Goal: Task Accomplishment & Management: Manage account settings

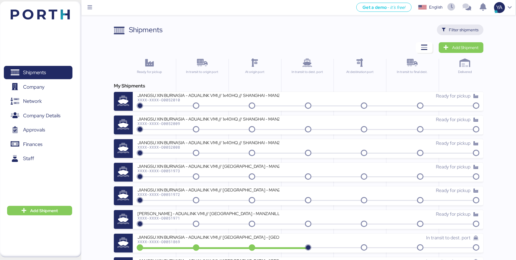
click at [454, 29] on span "Filter shipments" at bounding box center [464, 29] width 30 height 7
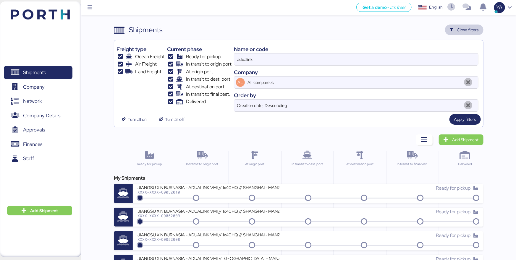
click at [402, 56] on input "adualink" at bounding box center [356, 60] width 244 height 12
paste input "O0052000"
type input "O0052000"
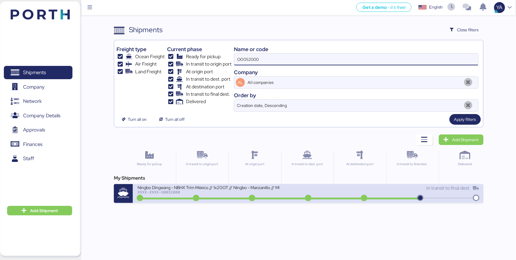
click at [178, 196] on div "Ningbo Dingwang - NBHX Trim México // 1x20OT // Ningbo - Manzanillo // MBL: COS…" at bounding box center [223, 191] width 171 height 13
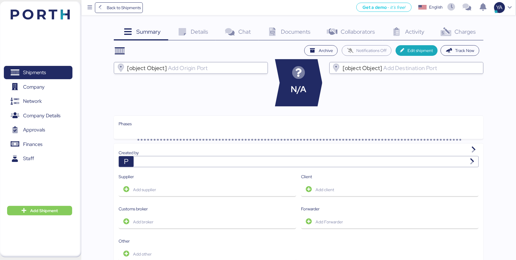
click at [471, 34] on span "Charges" at bounding box center [465, 32] width 21 height 8
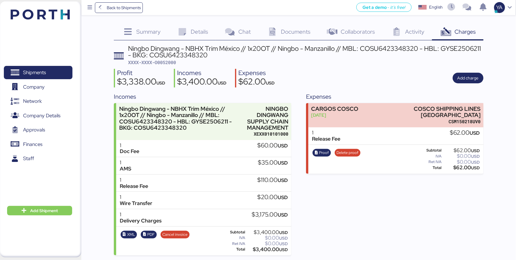
click at [269, 115] on div "NINGBO DINGWANG SUPPLY CHAIN MANAGEMENT" at bounding box center [266, 118] width 44 height 25
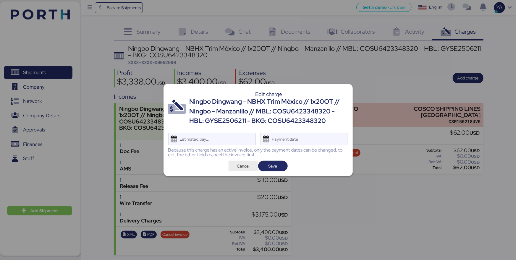
click at [245, 165] on span "Cancel" at bounding box center [243, 166] width 13 height 7
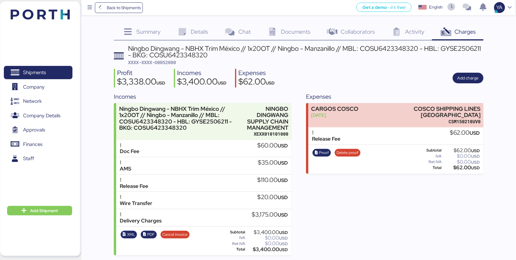
click at [454, 86] on div "Profit $3,338.00 USD Incomes $3,400.00 USD Expenses $62.00 USD Add charge" at bounding box center [299, 78] width 370 height 19
click at [459, 85] on div "Profit $3,338.00 USD Incomes $3,400.00 USD Expenses $62.00 USD Add charge" at bounding box center [299, 78] width 370 height 19
click at [459, 84] on div "Profit $3,338.00 USD Incomes $3,400.00 USD Expenses $62.00 USD Add charge" at bounding box center [299, 78] width 370 height 19
click at [459, 79] on span "Add charge" at bounding box center [468, 78] width 21 height 7
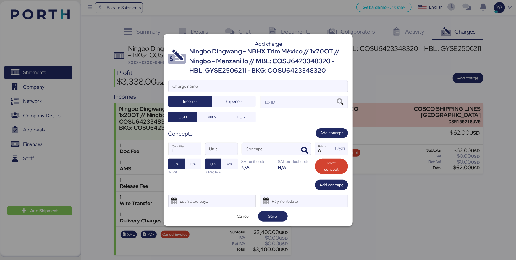
click at [275, 97] on div at bounding box center [258, 95] width 179 height 6
click at [275, 92] on input "Charge name" at bounding box center [258, 86] width 179 height 12
click at [277, 61] on div "Ningbo Dingwang - NBHX Trim México // 1x20OT // Ningbo - Manzanillo // MBL: COS…" at bounding box center [269, 61] width 159 height 29
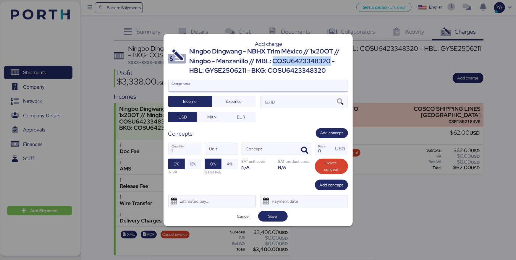
click at [277, 61] on div "Ningbo Dingwang - NBHX Trim México // 1x20OT // Ningbo - Manzanillo // MBL: COS…" at bounding box center [269, 61] width 159 height 29
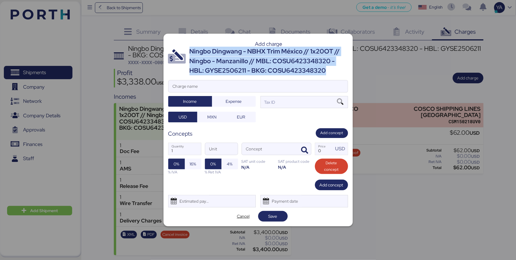
click at [277, 61] on div "Ningbo Dingwang - NBHX Trim México // 1x20OT // Ningbo - Manzanillo // MBL: COS…" at bounding box center [269, 61] width 159 height 29
copy div "Ningbo Dingwang - NBHX Trim México // 1x20OT // Ningbo - Manzanillo // MBL: COS…"
click at [246, 99] on span "Expense" at bounding box center [234, 101] width 34 height 8
click at [191, 104] on span "Income" at bounding box center [190, 101] width 14 height 7
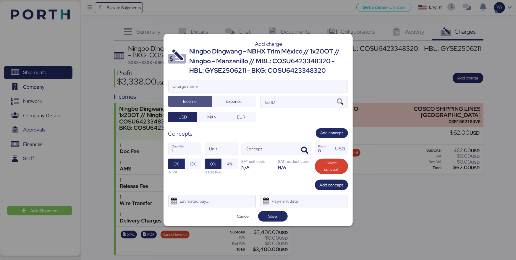
click at [215, 92] on div at bounding box center [258, 95] width 179 height 6
click at [215, 92] on input "Charge name" at bounding box center [258, 86] width 179 height 12
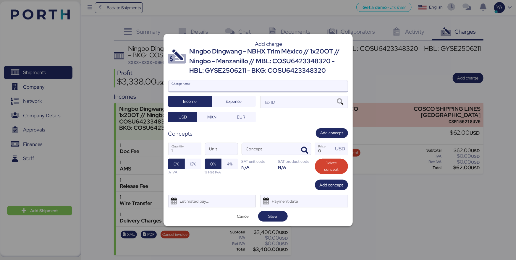
paste input "Ningbo Dingwang - NBHX Trim México // 1x20OT // Ningbo - Manzanillo // MBL: COS…"
type input "Ningbo Dingwang - NBHX Trim México // 1x20OT // Ningbo - Manzanillo // MBL: COS…"
click at [285, 108] on div "Tax ID" at bounding box center [305, 102] width 88 height 12
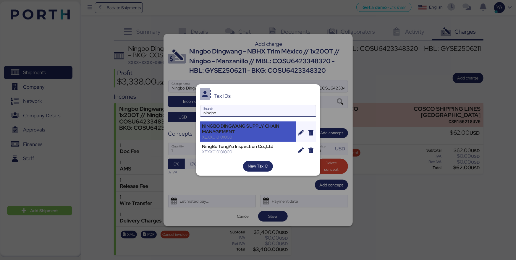
type input "ningbo"
click at [222, 131] on div "NINGBO DINGWANG SUPPLY CHAIN MANAGEMENT" at bounding box center [248, 129] width 92 height 11
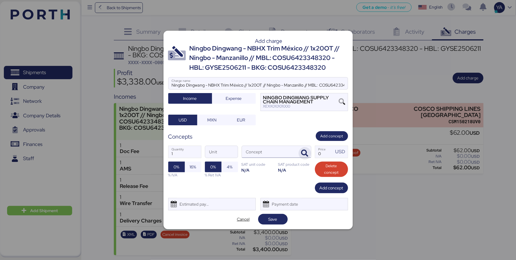
click at [302, 156] on icon "button" at bounding box center [304, 153] width 7 height 7
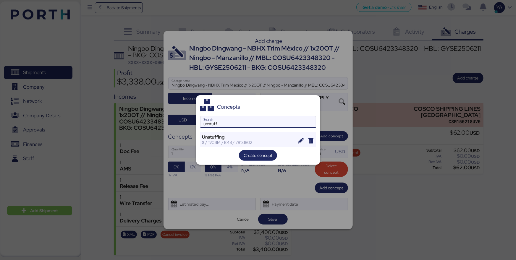
type input "unstuff"
click at [259, 147] on div "Concepts unstuff Search Unstuffing $ / T/CBM / E48 / 78131802 Create concept" at bounding box center [258, 130] width 124 height 70
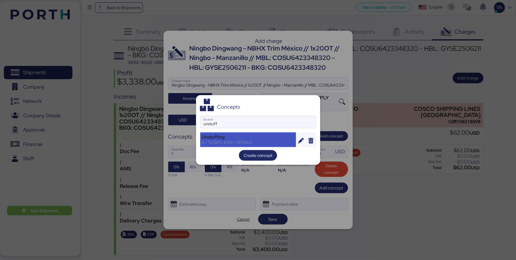
click at [258, 143] on div "$ / T/CBM / E48 / 78131802" at bounding box center [248, 142] width 92 height 5
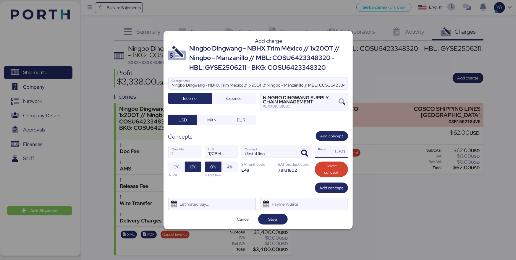
click at [332, 152] on input "Price USD" at bounding box center [324, 152] width 18 height 12
type input "0"
paste input "560"
type input "560"
click at [276, 219] on span "Save" at bounding box center [273, 219] width 9 height 7
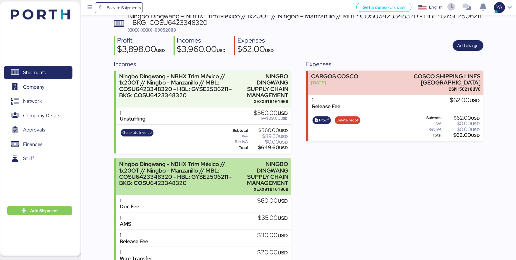
scroll to position [33, 0]
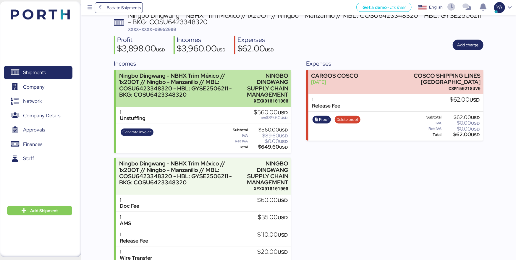
click at [278, 103] on div "XEXX010101000" at bounding box center [266, 101] width 44 height 6
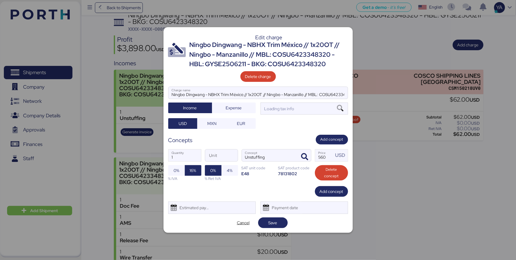
scroll to position [0, 0]
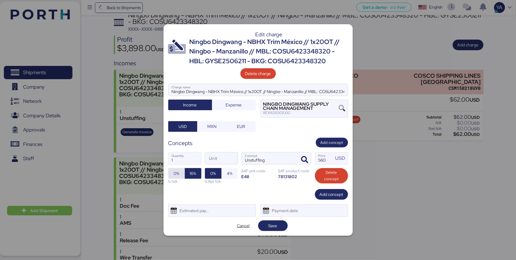
click at [174, 175] on span "0%" at bounding box center [177, 173] width 6 height 7
click at [266, 222] on span "Save" at bounding box center [273, 226] width 20 height 8
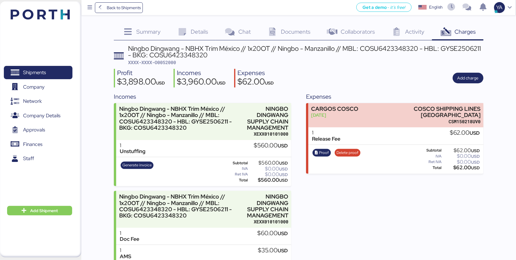
click at [177, 58] on div "Ningbo Dingwang - NBHX Trim México // 1x20OT // Ningbo - Manzanillo // MBL: COS…" at bounding box center [306, 55] width 356 height 20
click at [176, 60] on span "XXXX-XXXX-O0052000" at bounding box center [152, 62] width 48 height 6
copy span "O0052000"
click at [183, 37] on div "Details 0" at bounding box center [192, 33] width 48 height 16
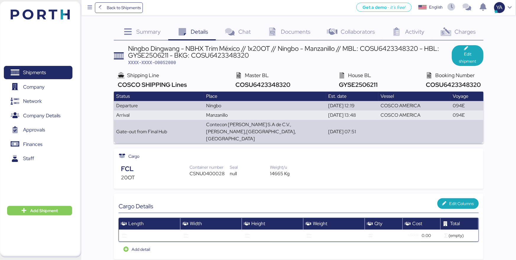
click at [451, 37] on div "Charges 0" at bounding box center [457, 33] width 51 height 16
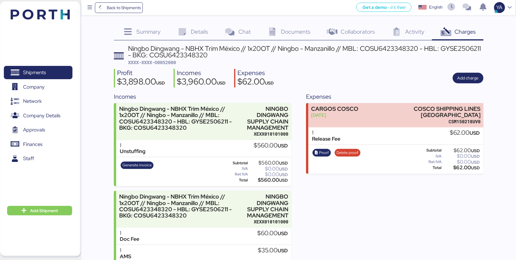
click at [196, 34] on span "Details" at bounding box center [199, 32] width 17 height 8
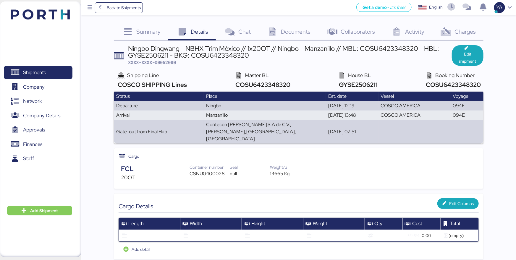
click at [152, 83] on span "COSCO SHIPPING Lines" at bounding box center [151, 85] width 71 height 8
click at [264, 83] on span "COSU6423348320" at bounding box center [262, 85] width 57 height 8
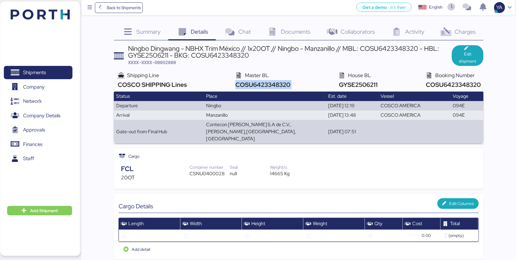
click at [264, 83] on span "COSU6423348320" at bounding box center [262, 85] width 57 height 8
click at [439, 88] on span "COSU6423348320" at bounding box center [453, 85] width 57 height 8
click at [364, 86] on span "GYSE2506211" at bounding box center [358, 85] width 40 height 8
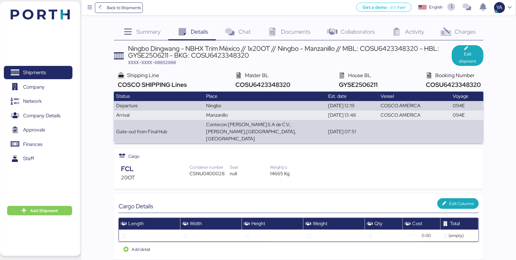
click at [276, 85] on span "COSU6423348320" at bounding box center [262, 85] width 57 height 8
click at [178, 87] on span "COSCO SHIPPING Lines" at bounding box center [151, 85] width 71 height 8
click at [168, 86] on span "COSCO SHIPPING Lines" at bounding box center [151, 85] width 71 height 8
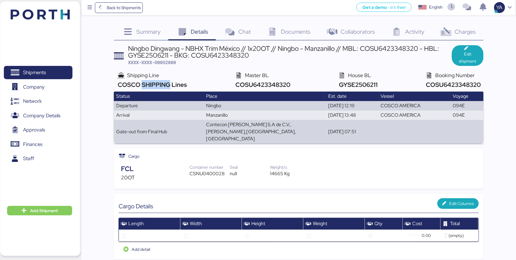
click at [168, 86] on span "COSCO SHIPPING Lines" at bounding box center [151, 85] width 71 height 8
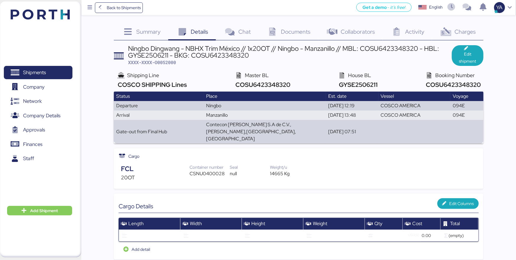
click at [154, 56] on div "Ningbo Dingwang - NBHX Trim México // 1x20OT // Ningbo - Manzanillo // MBL: COS…" at bounding box center [290, 51] width 324 height 13
click at [144, 56] on div "Ningbo Dingwang - NBHX Trim México // 1x20OT // Ningbo - Manzanillo // MBL: COS…" at bounding box center [290, 51] width 324 height 13
drag, startPoint x: 145, startPoint y: 55, endPoint x: 150, endPoint y: 57, distance: 5.3
click at [150, 57] on div "Ningbo Dingwang - NBHX Trim México // 1x20OT // Ningbo - Manzanillo // MBL: COS…" at bounding box center [290, 51] width 324 height 13
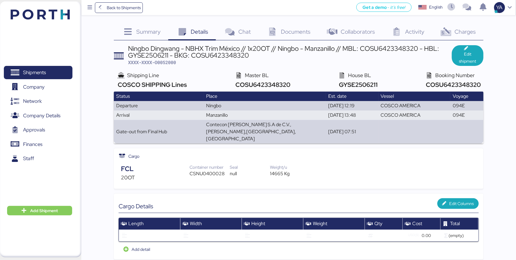
click at [146, 54] on div "Ningbo Dingwang - NBHX Trim México // 1x20OT // Ningbo - Manzanillo // MBL: COS…" at bounding box center [290, 51] width 324 height 13
click at [145, 54] on div "Ningbo Dingwang - NBHX Trim México // 1x20OT // Ningbo - Manzanillo // MBL: COS…" at bounding box center [290, 51] width 324 height 13
click at [148, 54] on div "Ningbo Dingwang - NBHX Trim México // 1x20OT // Ningbo - Manzanillo // MBL: COS…" at bounding box center [290, 51] width 324 height 13
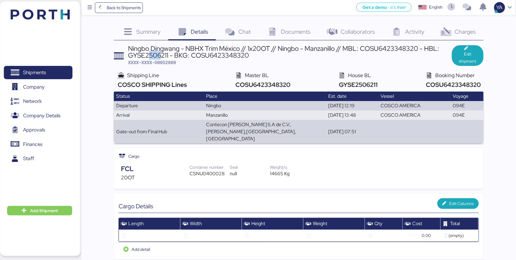
drag, startPoint x: 147, startPoint y: 54, endPoint x: 162, endPoint y: 56, distance: 15.2
click at [162, 56] on div "Ningbo Dingwang - NBHX Trim México // 1x20OT // Ningbo - Manzanillo // MBL: COS…" at bounding box center [290, 51] width 324 height 13
drag, startPoint x: 145, startPoint y: 55, endPoint x: 168, endPoint y: 55, distance: 23.4
click at [168, 55] on div "Ningbo Dingwang - NBHX Trim México // 1x20OT // Ningbo - Manzanillo // MBL: COS…" at bounding box center [290, 51] width 324 height 13
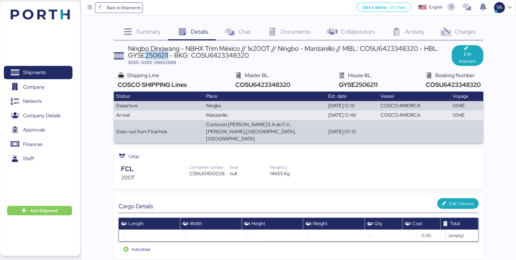
click at [168, 55] on div "Ningbo Dingwang - NBHX Trim México // 1x20OT // Ningbo - Manzanillo // MBL: COS…" at bounding box center [290, 51] width 324 height 13
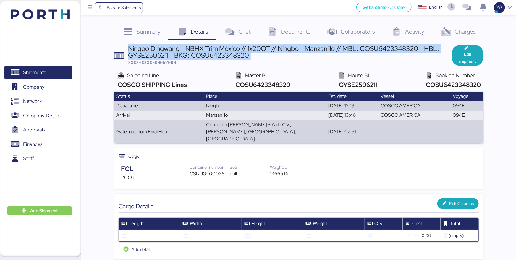
click at [168, 55] on div "Ningbo Dingwang - NBHX Trim México // 1x20OT // Ningbo - Manzanillo // MBL: COS…" at bounding box center [290, 51] width 324 height 13
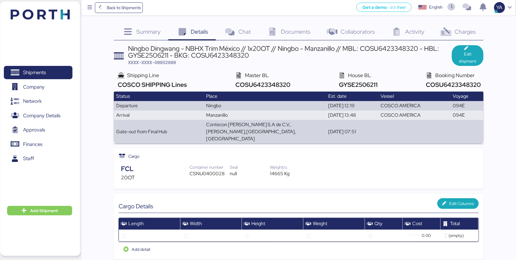
click at [211, 51] on div "Ningbo Dingwang - NBHX Trim México // 1x20OT // Ningbo - Manzanillo // MBL: COS…" at bounding box center [290, 51] width 324 height 13
drag, startPoint x: 212, startPoint y: 56, endPoint x: 242, endPoint y: 56, distance: 29.6
click at [242, 56] on div "Ningbo Dingwang - NBHX Trim México // 1x20OT // Ningbo - Manzanillo // MBL: COS…" at bounding box center [290, 51] width 324 height 13
drag, startPoint x: 207, startPoint y: 55, endPoint x: 220, endPoint y: 54, distance: 12.4
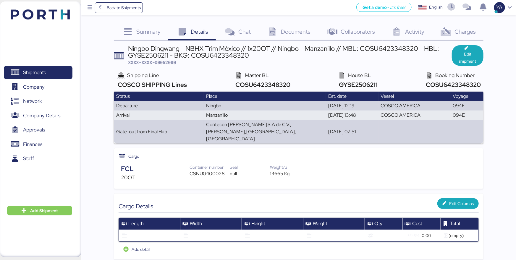
click at [220, 54] on div "Ningbo Dingwang - NBHX Trim México // 1x20OT // Ningbo - Manzanillo // MBL: COS…" at bounding box center [290, 51] width 324 height 13
drag, startPoint x: 207, startPoint y: 54, endPoint x: 231, endPoint y: 54, distance: 23.7
click at [231, 54] on div "Ningbo Dingwang - NBHX Trim México // 1x20OT // Ningbo - Manzanillo // MBL: COS…" at bounding box center [290, 51] width 324 height 13
drag, startPoint x: 248, startPoint y: 55, endPoint x: 209, endPoint y: 54, distance: 38.5
click at [209, 54] on div "Ningbo Dingwang - NBHX Trim México // 1x20OT // Ningbo - Manzanillo // MBL: COS…" at bounding box center [290, 51] width 324 height 13
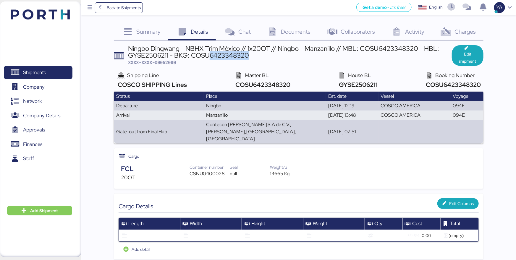
click at [209, 54] on div "Ningbo Dingwang - NBHX Trim México // 1x20OT // Ningbo - Manzanillo // MBL: COS…" at bounding box center [290, 51] width 324 height 13
drag, startPoint x: 209, startPoint y: 54, endPoint x: 248, endPoint y: 59, distance: 39.0
click at [248, 59] on div "Ningbo Dingwang - NBHX Trim México // 1x20OT // Ningbo - Manzanillo // MBL: COS…" at bounding box center [290, 51] width 324 height 13
drag, startPoint x: 146, startPoint y: 54, endPoint x: 168, endPoint y: 56, distance: 22.3
click at [168, 56] on div "Ningbo Dingwang - NBHX Trim México // 1x20OT // Ningbo - Manzanillo // MBL: COS…" at bounding box center [290, 51] width 324 height 13
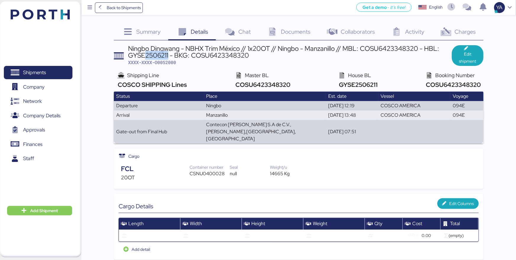
click at [168, 56] on div "Ningbo Dingwang - NBHX Trim México // 1x20OT // Ningbo - Manzanillo // MBL: COS…" at bounding box center [290, 51] width 324 height 13
drag, startPoint x: 165, startPoint y: 62, endPoint x: 178, endPoint y: 64, distance: 13.2
click at [178, 64] on div "Ningbo Dingwang - NBHX Trim México // 1x20OT // Ningbo - Manzanillo // MBL: COS…" at bounding box center [290, 55] width 324 height 20
drag, startPoint x: 159, startPoint y: 64, endPoint x: 180, endPoint y: 60, distance: 20.7
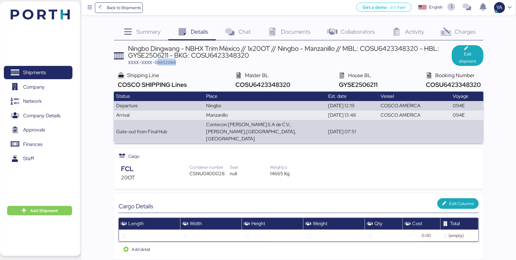
click at [180, 60] on div "Ningbo Dingwang - NBHX Trim México // 1x20OT // Ningbo - Manzanillo // MBL: COS…" at bounding box center [290, 55] width 324 height 20
drag, startPoint x: 157, startPoint y: 59, endPoint x: 155, endPoint y: 61, distance: 3.2
click at [155, 61] on span "XXXX-XXXX-O0052000" at bounding box center [152, 62] width 48 height 6
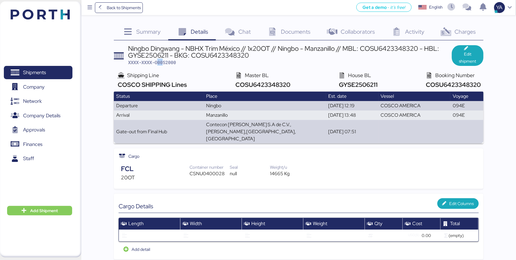
drag, startPoint x: 158, startPoint y: 62, endPoint x: 164, endPoint y: 64, distance: 6.0
click at [164, 64] on span "XXXX-XXXX-O0052000" at bounding box center [152, 62] width 48 height 6
click at [163, 63] on span "XXXX-XXXX-O0052000" at bounding box center [152, 62] width 48 height 6
drag, startPoint x: 165, startPoint y: 62, endPoint x: 169, endPoint y: 62, distance: 3.8
click at [169, 62] on span "XXXX-XXXX-O0052000" at bounding box center [152, 62] width 48 height 6
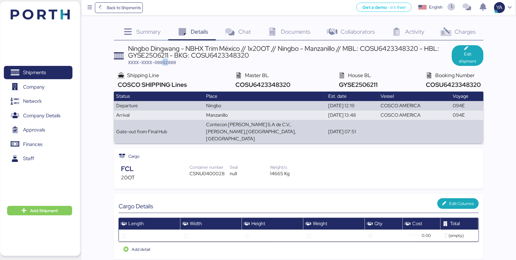
drag, startPoint x: 165, startPoint y: 62, endPoint x: 169, endPoint y: 62, distance: 3.9
click at [169, 62] on span "XXXX-XXXX-O0052000" at bounding box center [152, 62] width 48 height 6
drag, startPoint x: 169, startPoint y: 62, endPoint x: 178, endPoint y: 63, distance: 8.7
click at [176, 63] on span "XXXX-XXXX-O0052000" at bounding box center [152, 62] width 48 height 6
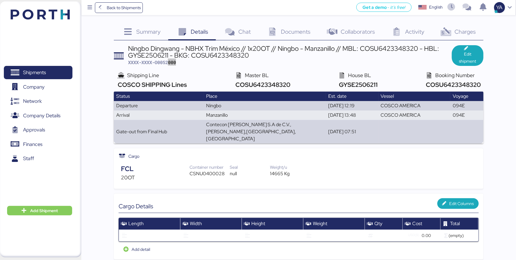
drag, startPoint x: 178, startPoint y: 63, endPoint x: 143, endPoint y: 5, distance: 67.7
click at [171, 63] on span "XXXX-XXXX-O0052000" at bounding box center [152, 62] width 48 height 6
drag, startPoint x: 167, startPoint y: 64, endPoint x: 170, endPoint y: 63, distance: 3.0
click at [170, 63] on span "XXXX-XXXX-O0052000" at bounding box center [152, 62] width 48 height 6
click at [166, 63] on span "XXXX-XXXX-O0052000" at bounding box center [152, 62] width 48 height 6
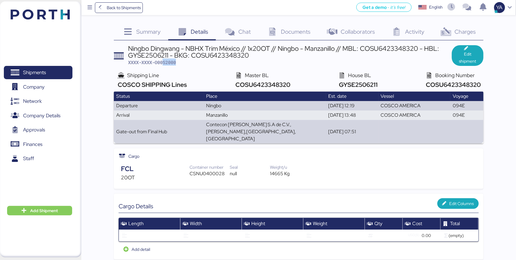
drag, startPoint x: 165, startPoint y: 63, endPoint x: 180, endPoint y: 64, distance: 15.7
click at [180, 64] on div "Ningbo Dingwang - NBHX Trim México // 1x20OT // Ningbo - Manzanillo // MBL: COS…" at bounding box center [290, 55] width 324 height 20
click at [451, 33] on icon at bounding box center [446, 32] width 13 height 9
